Goal: Task Accomplishment & Management: Use online tool/utility

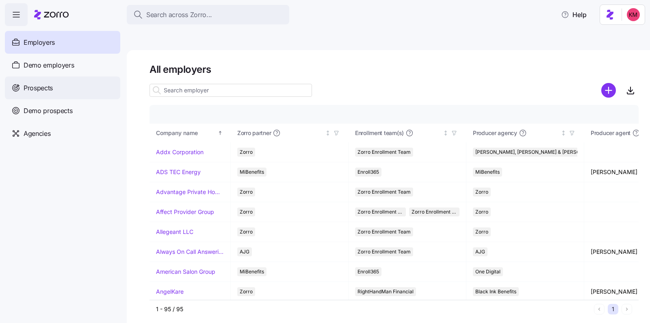
click at [57, 93] on div "Prospects" at bounding box center [62, 87] width 115 height 23
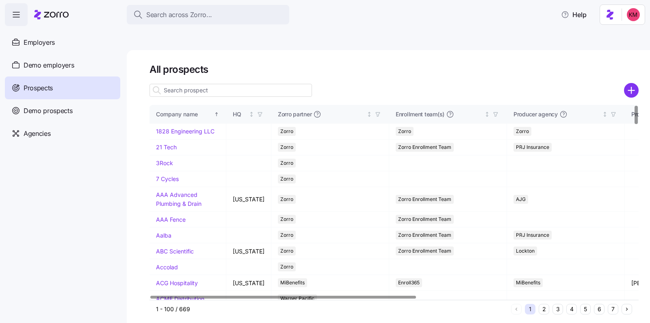
click at [596, 304] on button "6" at bounding box center [599, 309] width 11 height 11
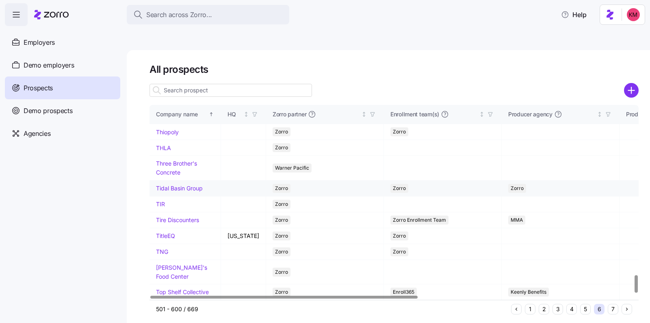
scroll to position [1898, 0]
click at [608, 304] on button "7" at bounding box center [613, 309] width 11 height 11
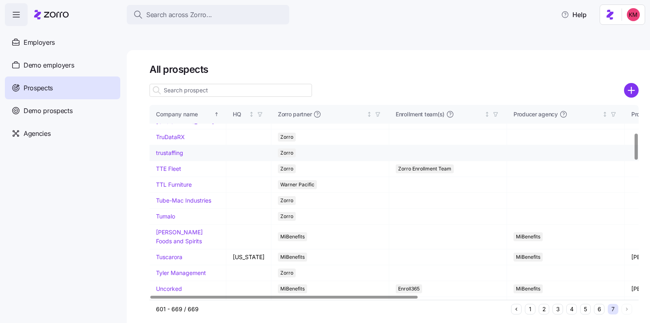
scroll to position [211, 0]
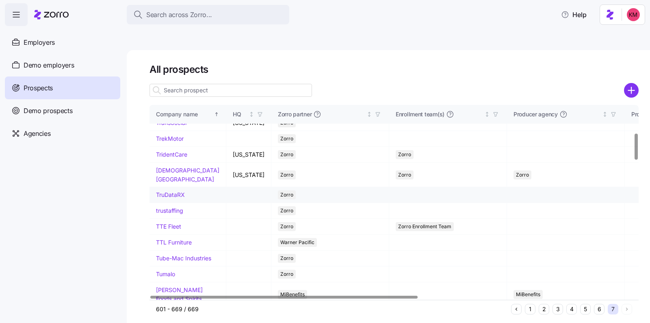
click at [176, 191] on link "TruDataRX" at bounding box center [170, 194] width 29 height 7
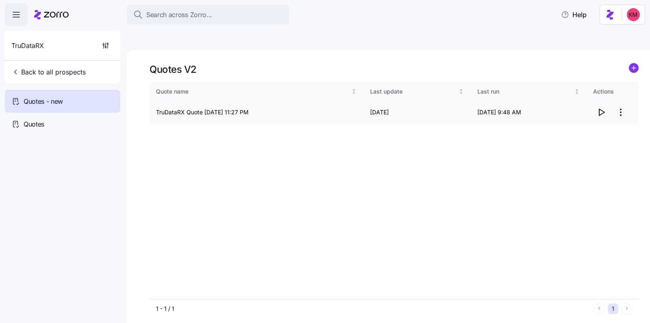
click at [598, 107] on icon "button" at bounding box center [602, 112] width 10 height 10
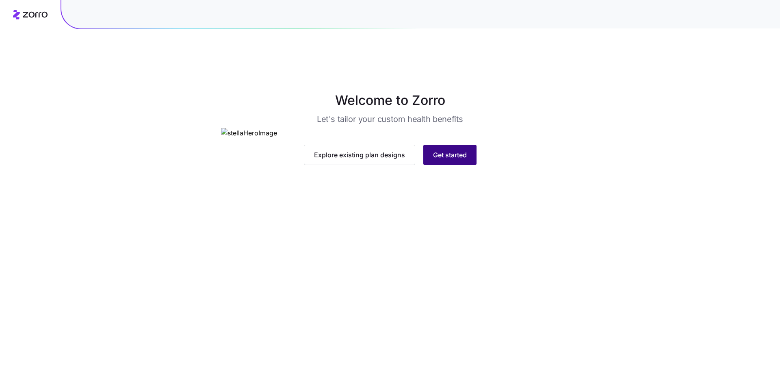
click at [459, 160] on span "Get started" at bounding box center [450, 155] width 34 height 10
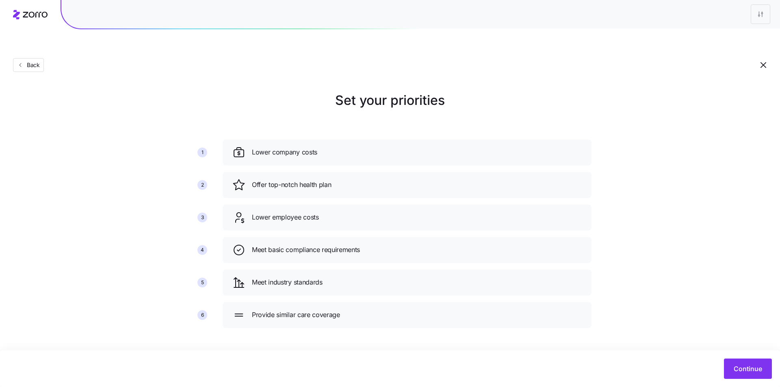
click at [745, 379] on div "Continue" at bounding box center [390, 368] width 764 height 20
click at [743, 366] on span "Continue" at bounding box center [748, 369] width 28 height 10
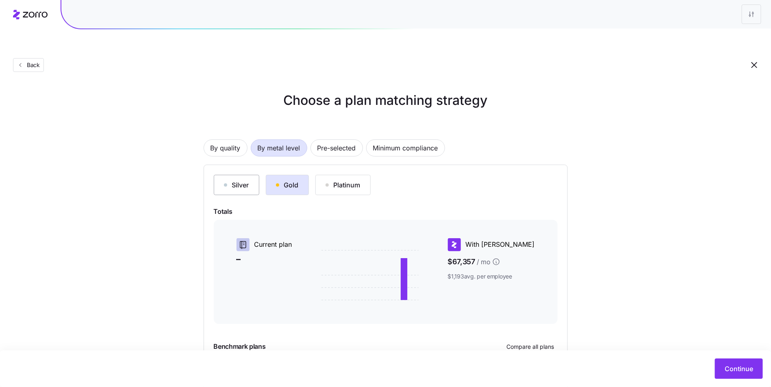
click at [240, 175] on button "Silver" at bounding box center [237, 185] width 46 height 20
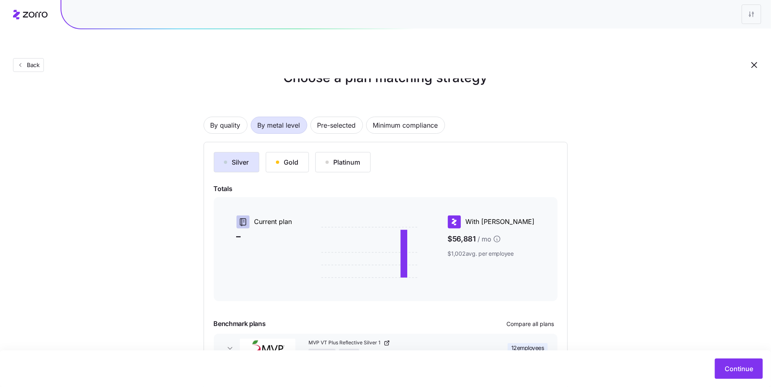
scroll to position [61, 0]
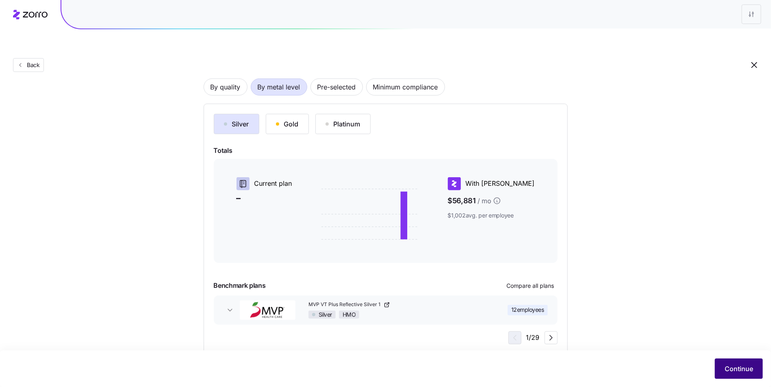
click at [730, 365] on span "Continue" at bounding box center [739, 369] width 28 height 10
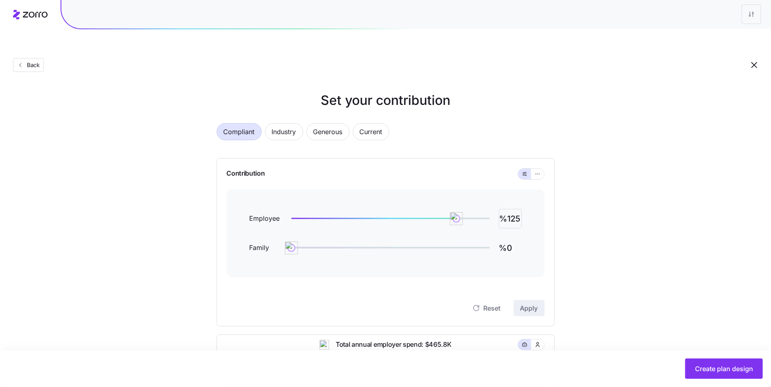
click at [519, 209] on input "%125" at bounding box center [510, 219] width 23 height 20
click at [518, 209] on input "%125" at bounding box center [510, 219] width 23 height 20
type input "%100"
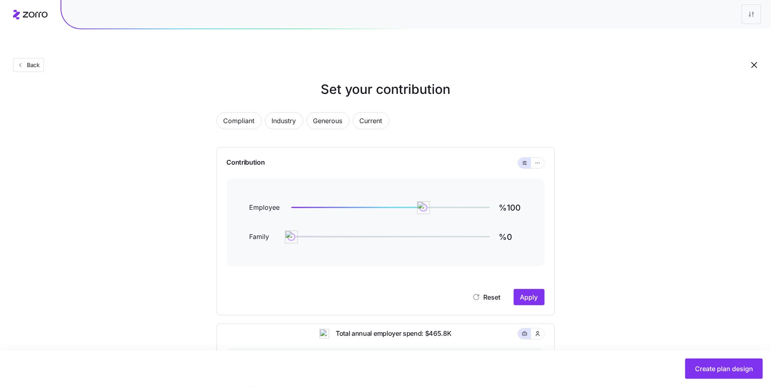
scroll to position [23, 0]
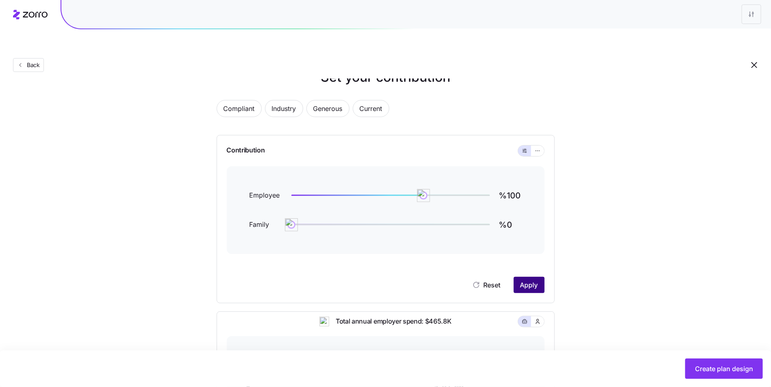
click at [527, 280] on span "Apply" at bounding box center [529, 285] width 18 height 10
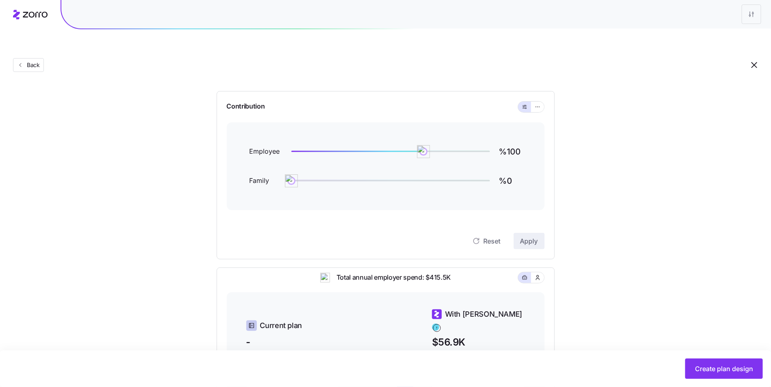
scroll to position [219, 0]
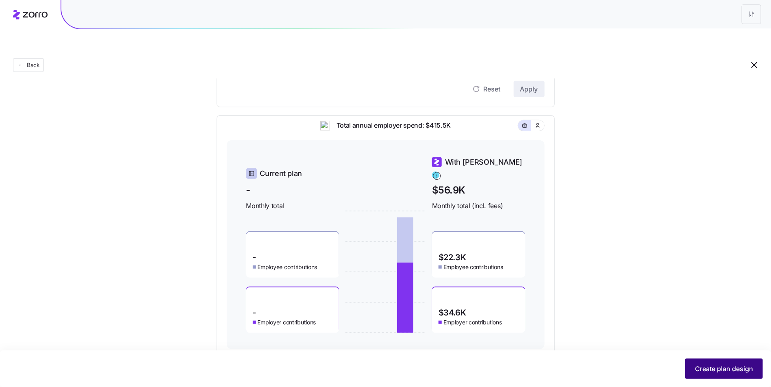
click at [714, 368] on span "Create plan design" at bounding box center [724, 369] width 58 height 10
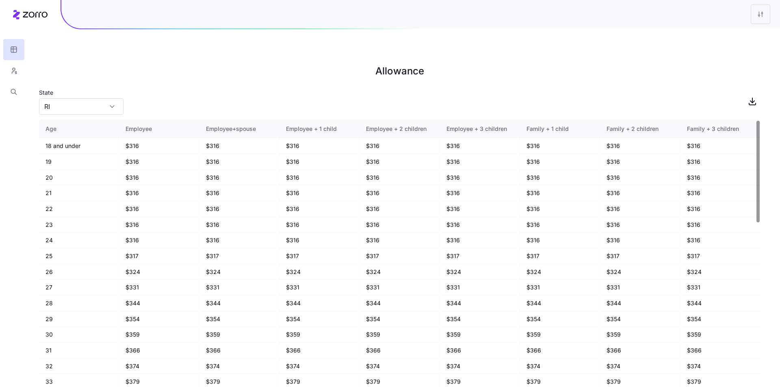
click at [621, 61] on h1 "Allowance" at bounding box center [400, 71] width 722 height 20
click at [756, 96] on icon "button" at bounding box center [753, 101] width 10 height 10
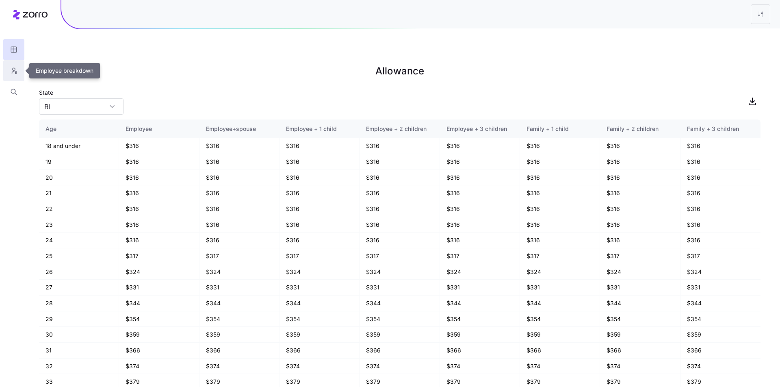
click at [11, 68] on icon "button" at bounding box center [13, 71] width 7 height 8
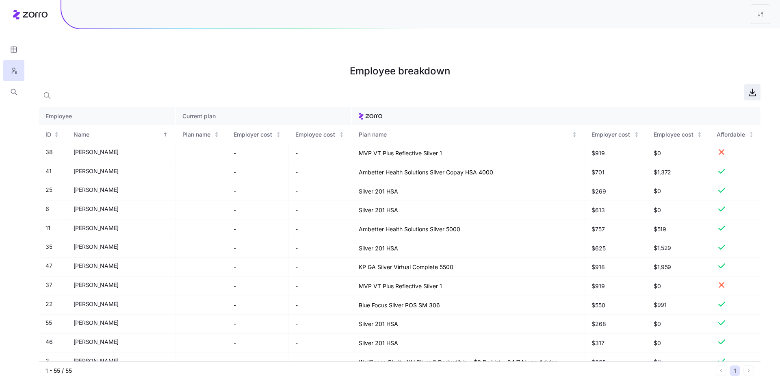
click at [749, 87] on icon "button" at bounding box center [753, 92] width 10 height 10
click at [748, 17] on div at bounding box center [420, 14] width 719 height 28
click at [753, 15] on html "Employee breakdown Employee Current plan ID Name Plan name Employer cost Employ…" at bounding box center [390, 234] width 780 height 469
click at [735, 36] on div "Edit plan design" at bounding box center [727, 36] width 81 height 13
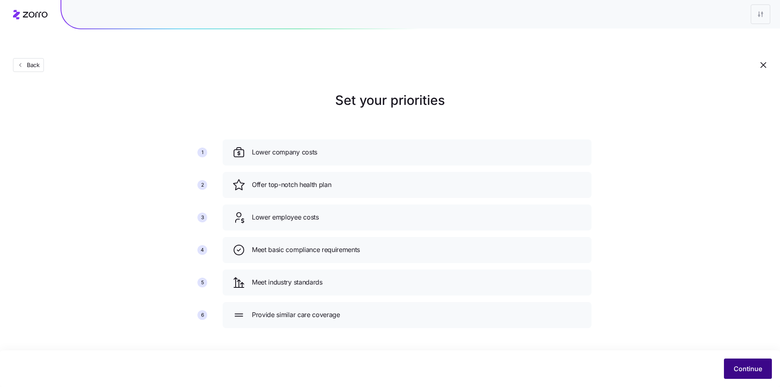
click at [740, 365] on span "Continue" at bounding box center [748, 369] width 28 height 10
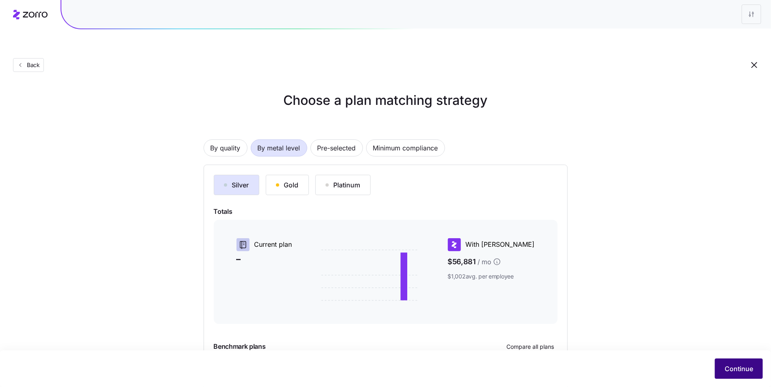
click at [742, 364] on span "Continue" at bounding box center [739, 369] width 28 height 10
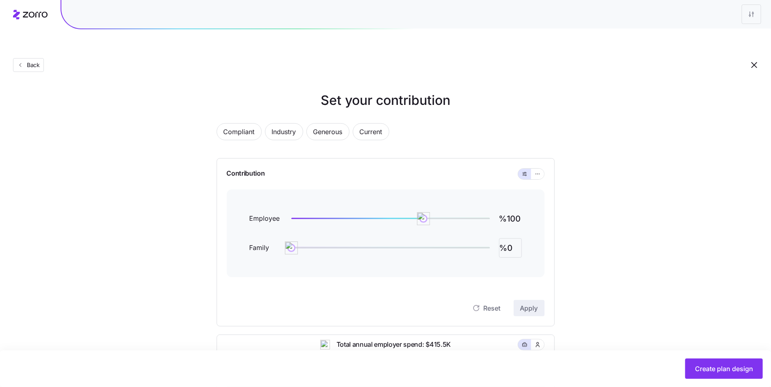
click at [507, 238] on input "%0" at bounding box center [510, 248] width 23 height 20
type input "%50"
click at [525, 303] on span "Apply" at bounding box center [529, 308] width 18 height 10
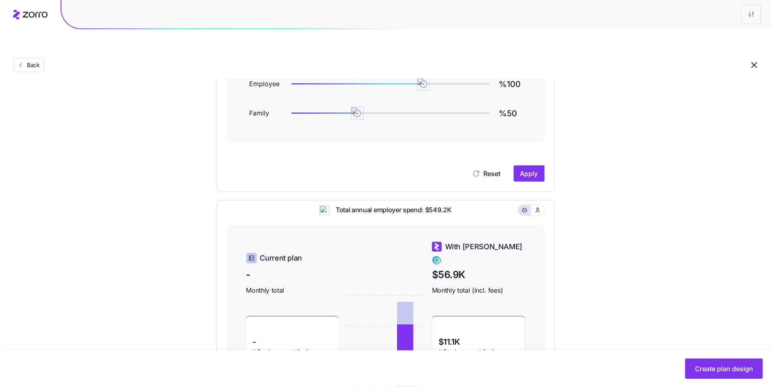
scroll to position [219, 0]
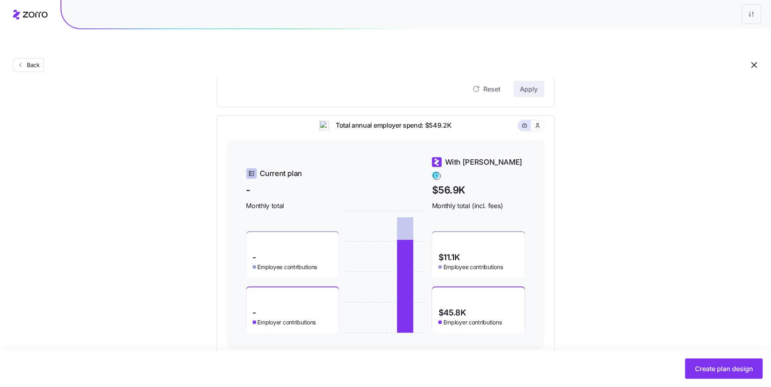
click at [699, 355] on div "Create plan design" at bounding box center [385, 368] width 771 height 37
click at [700, 358] on div "Create plan design" at bounding box center [385, 368] width 771 height 37
click at [702, 363] on button "Create plan design" at bounding box center [724, 368] width 78 height 20
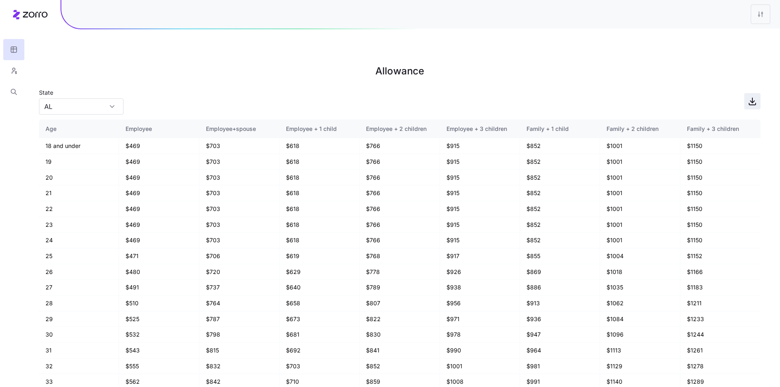
click at [757, 96] on icon "button" at bounding box center [753, 101] width 10 height 10
click at [12, 72] on icon "button" at bounding box center [13, 73] width 2 height 2
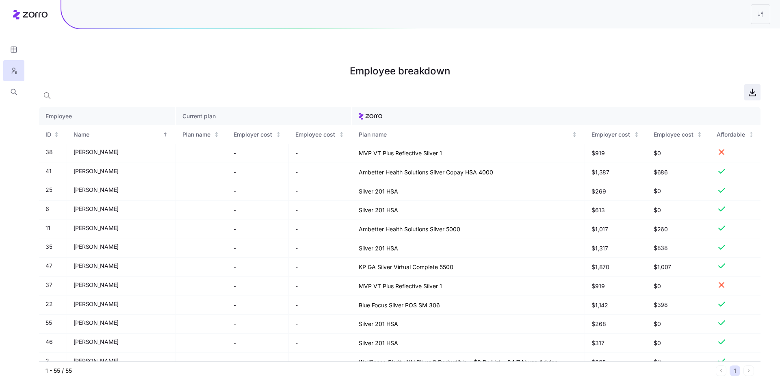
click at [749, 87] on icon "button" at bounding box center [753, 92] width 10 height 10
click at [751, 15] on html "Employee breakdown Employee Current plan ID Name Plan name Employer cost Employ…" at bounding box center [390, 234] width 780 height 469
click at [760, 13] on html "Employee breakdown Employee Current plan ID Name Plan name Employer cost Employ…" at bounding box center [390, 234] width 780 height 469
click at [755, 18] on html "Employee breakdown Employee Current plan ID Name Plan name Employer cost Employ…" at bounding box center [390, 234] width 780 height 469
click at [726, 40] on div "Edit plan design" at bounding box center [712, 35] width 43 height 9
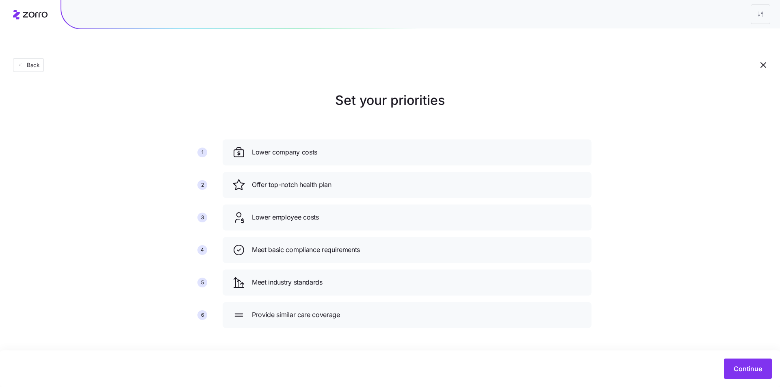
drag, startPoint x: 708, startPoint y: 343, endPoint x: 715, endPoint y: 347, distance: 7.6
click at [708, 343] on main "Set your priorities 1 2 3 4 5 6 Lower company costs Offer top-notch health plan…" at bounding box center [390, 212] width 780 height 387
click at [734, 360] on button "Continue" at bounding box center [748, 368] width 48 height 20
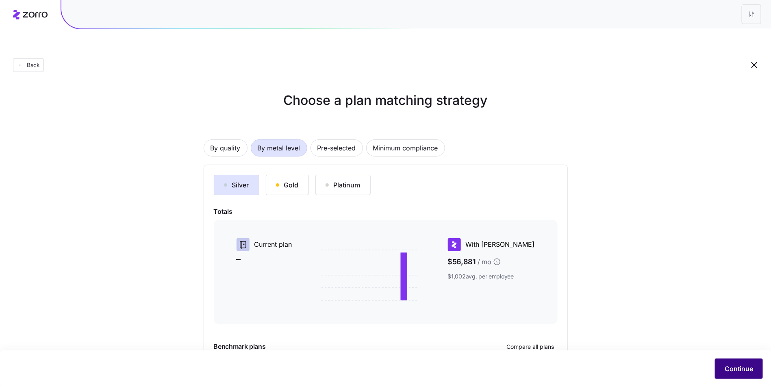
click at [729, 367] on span "Continue" at bounding box center [739, 369] width 28 height 10
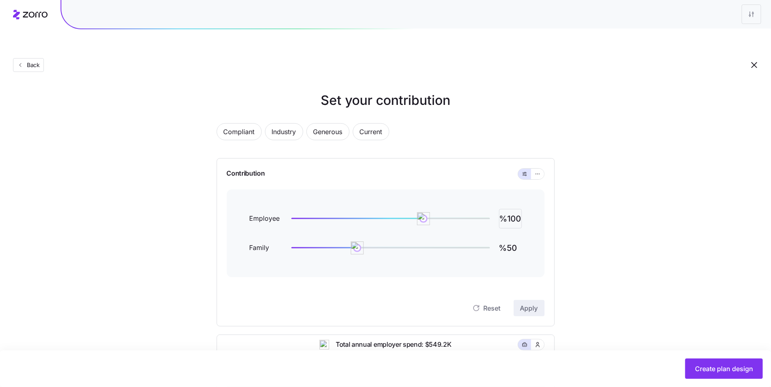
click at [515, 209] on input "%100" at bounding box center [510, 219] width 23 height 20
type input "%75"
click at [526, 303] on span "Apply" at bounding box center [529, 308] width 18 height 10
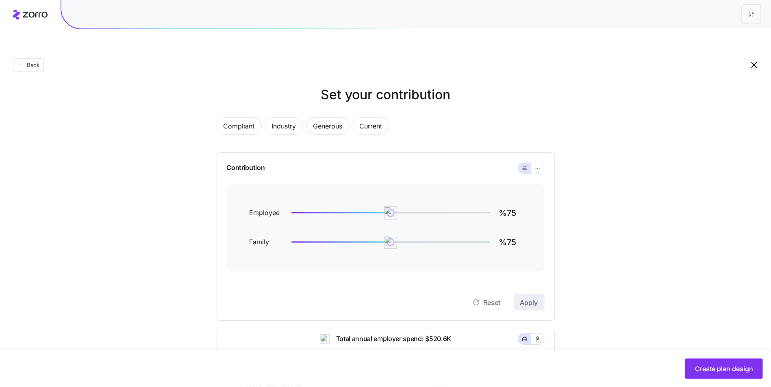
scroll to position [218, 0]
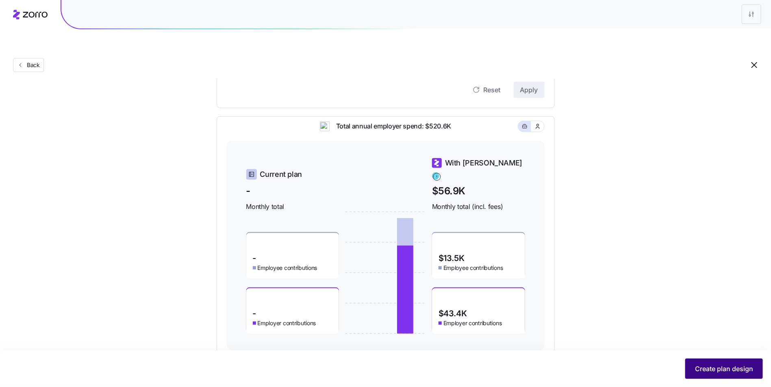
click at [701, 369] on span "Create plan design" at bounding box center [724, 369] width 58 height 10
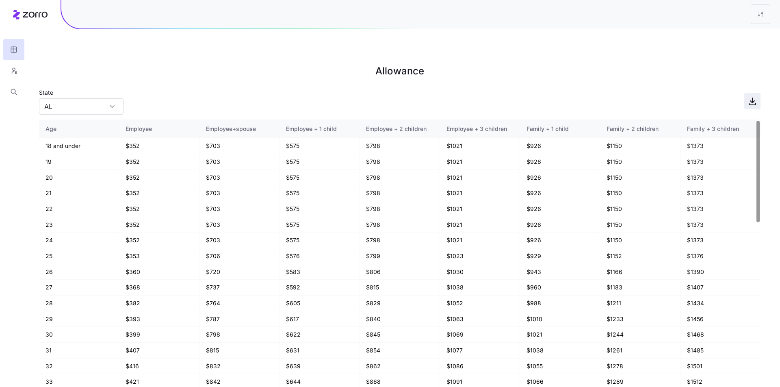
click at [759, 93] on span "button" at bounding box center [752, 100] width 15 height 15
click at [16, 68] on icon "button" at bounding box center [13, 71] width 7 height 8
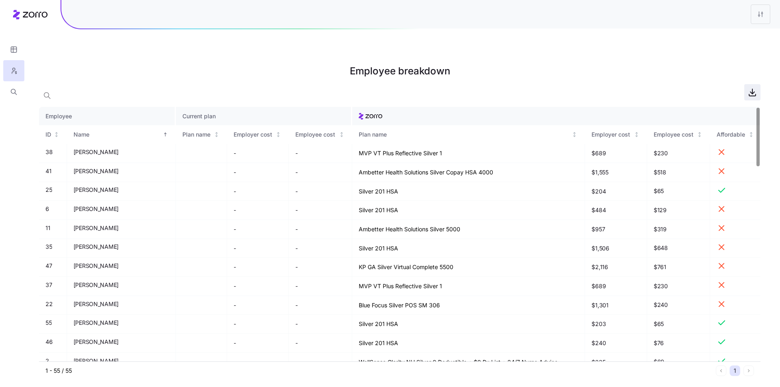
click at [756, 87] on icon "button" at bounding box center [753, 92] width 10 height 10
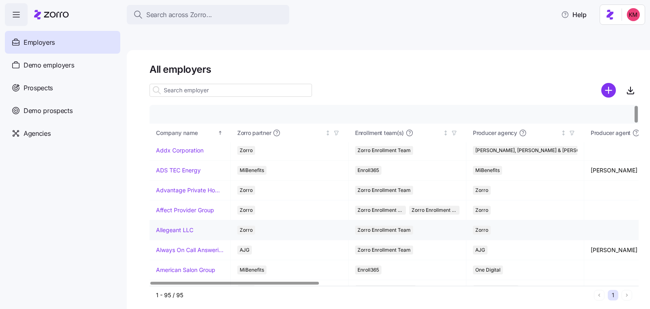
scroll to position [2, 0]
click at [61, 89] on div "Prospects" at bounding box center [62, 87] width 115 height 23
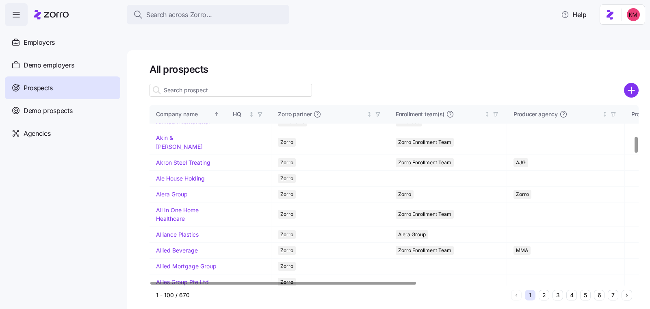
scroll to position [363, 0]
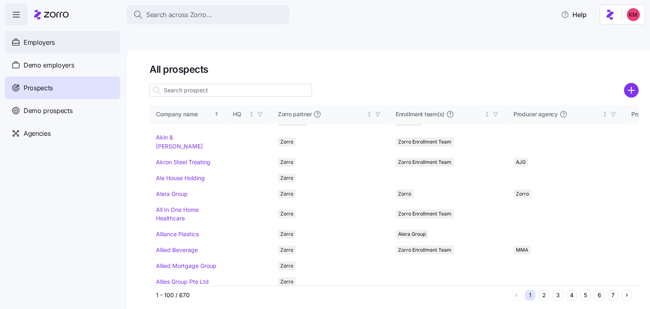
click at [47, 41] on span "Employers" at bounding box center [39, 42] width 31 height 10
click at [37, 47] on span "Employers" at bounding box center [39, 42] width 31 height 10
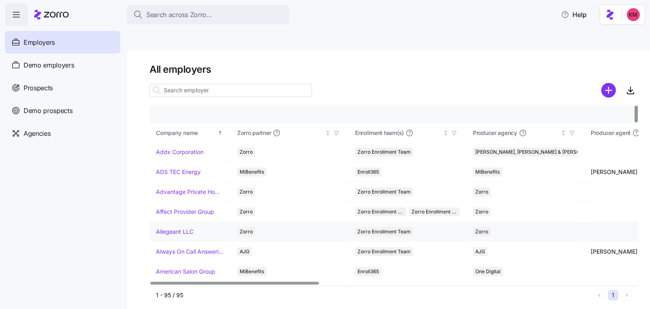
click at [162, 228] on link "Allegeant LLC" at bounding box center [174, 232] width 37 height 8
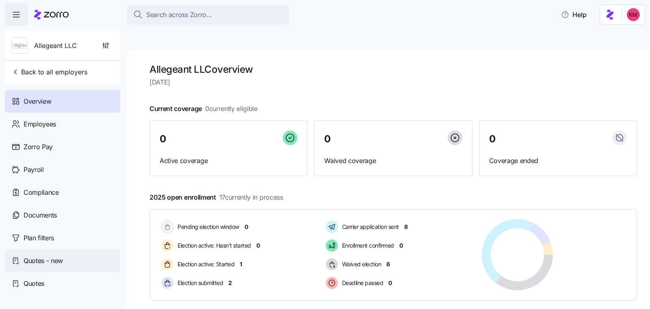
click at [41, 258] on span "Quotes - new" at bounding box center [43, 261] width 39 height 10
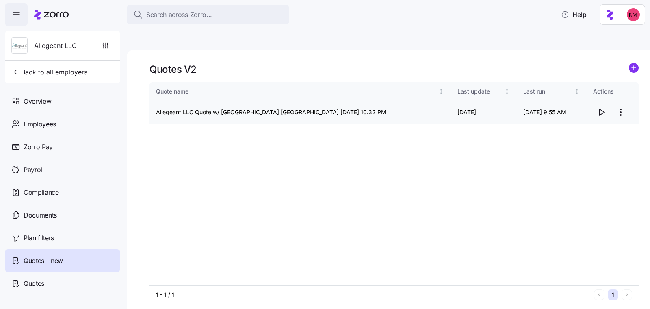
click at [603, 107] on icon "button" at bounding box center [602, 112] width 10 height 10
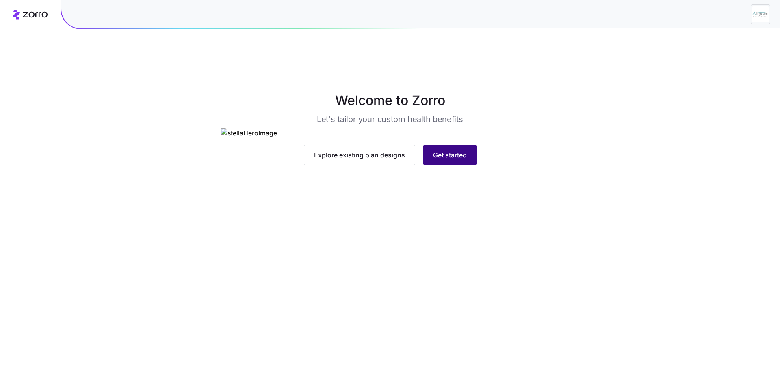
click at [456, 160] on span "Get started" at bounding box center [450, 155] width 34 height 10
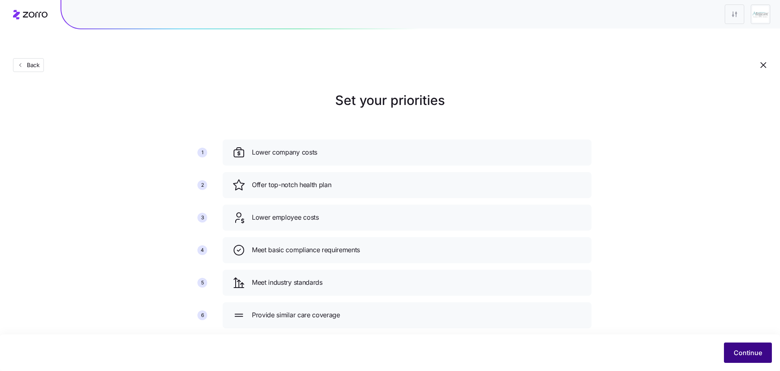
click at [732, 347] on button "Continue" at bounding box center [748, 352] width 48 height 20
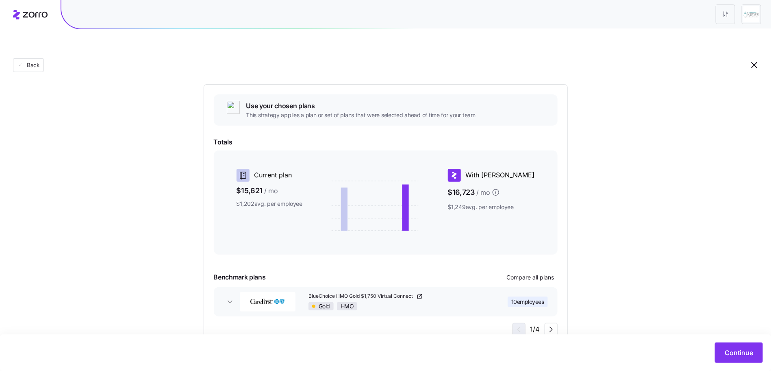
scroll to position [88, 0]
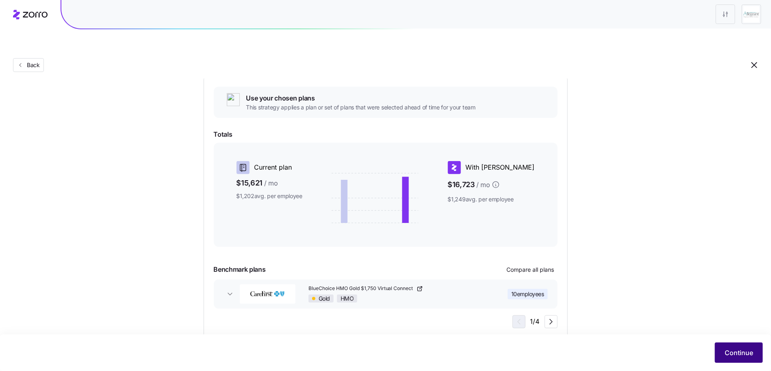
click at [754, 350] on button "Continue" at bounding box center [739, 352] width 48 height 20
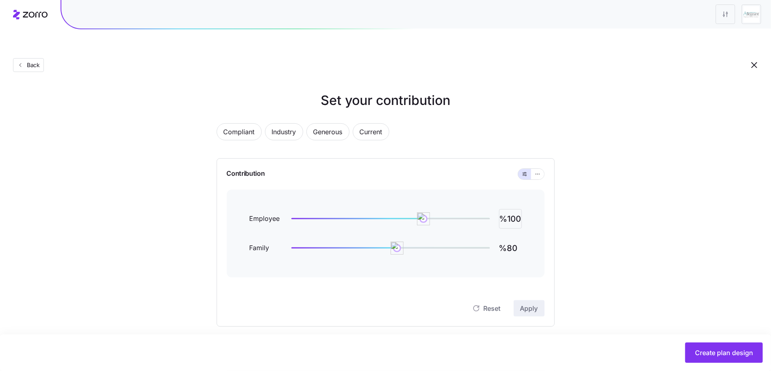
click at [511, 209] on input "%100" at bounding box center [510, 219] width 23 height 20
type input "%95"
type input "%75"
click at [533, 303] on span "Apply" at bounding box center [529, 308] width 18 height 10
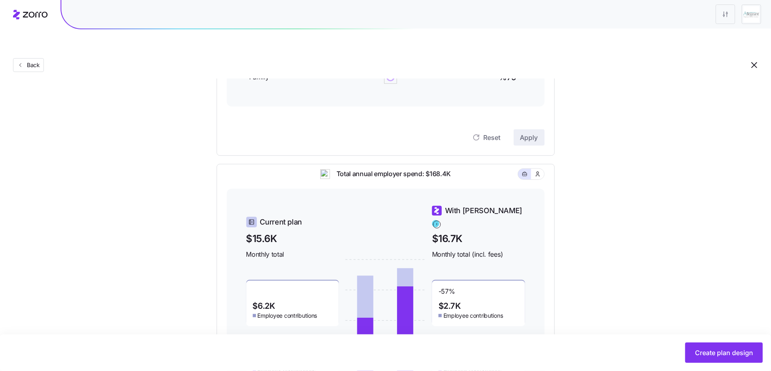
scroll to position [235, 0]
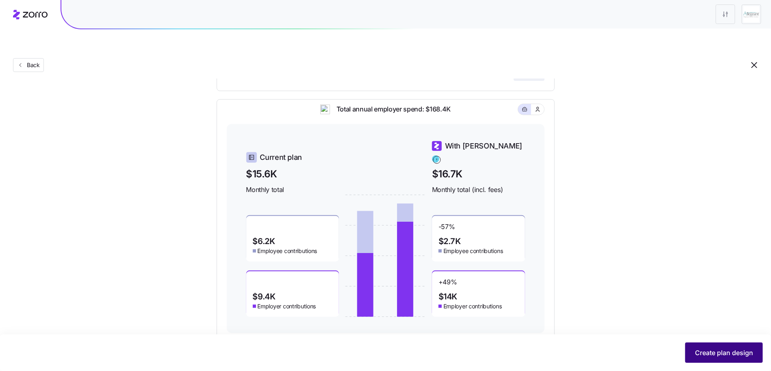
click at [705, 358] on button "Create plan design" at bounding box center [724, 352] width 78 height 20
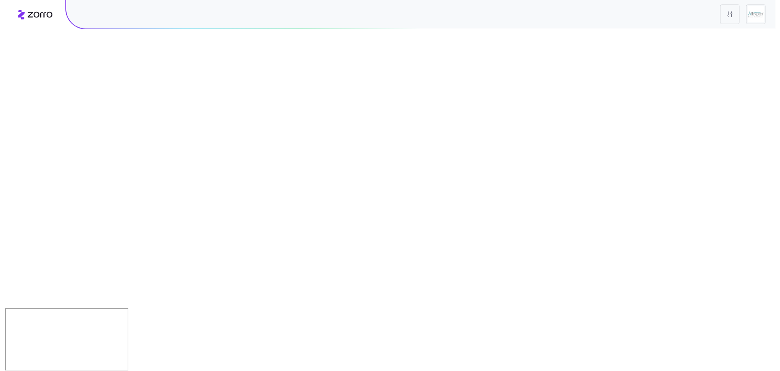
scroll to position [0, 0]
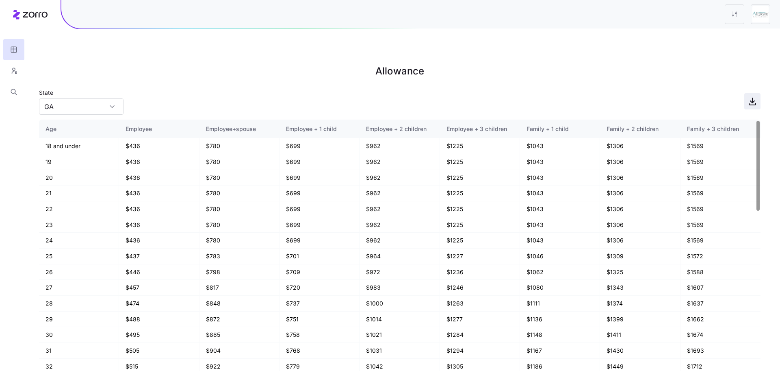
click at [750, 96] on icon "button" at bounding box center [753, 101] width 10 height 10
click at [19, 72] on button "button" at bounding box center [13, 70] width 21 height 21
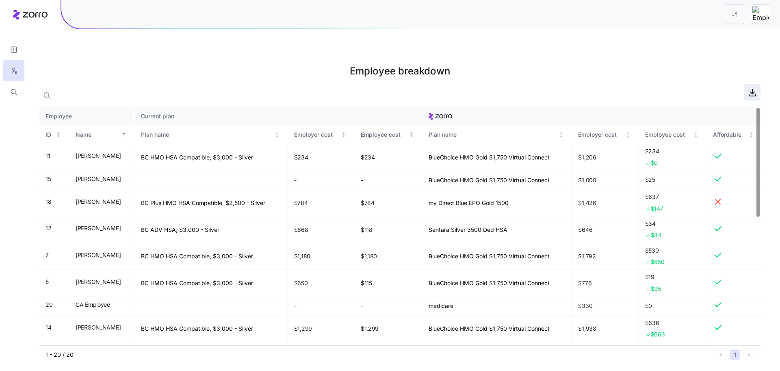
click at [749, 87] on icon "button" at bounding box center [753, 92] width 10 height 10
